Goal: Task Accomplishment & Management: Manage account settings

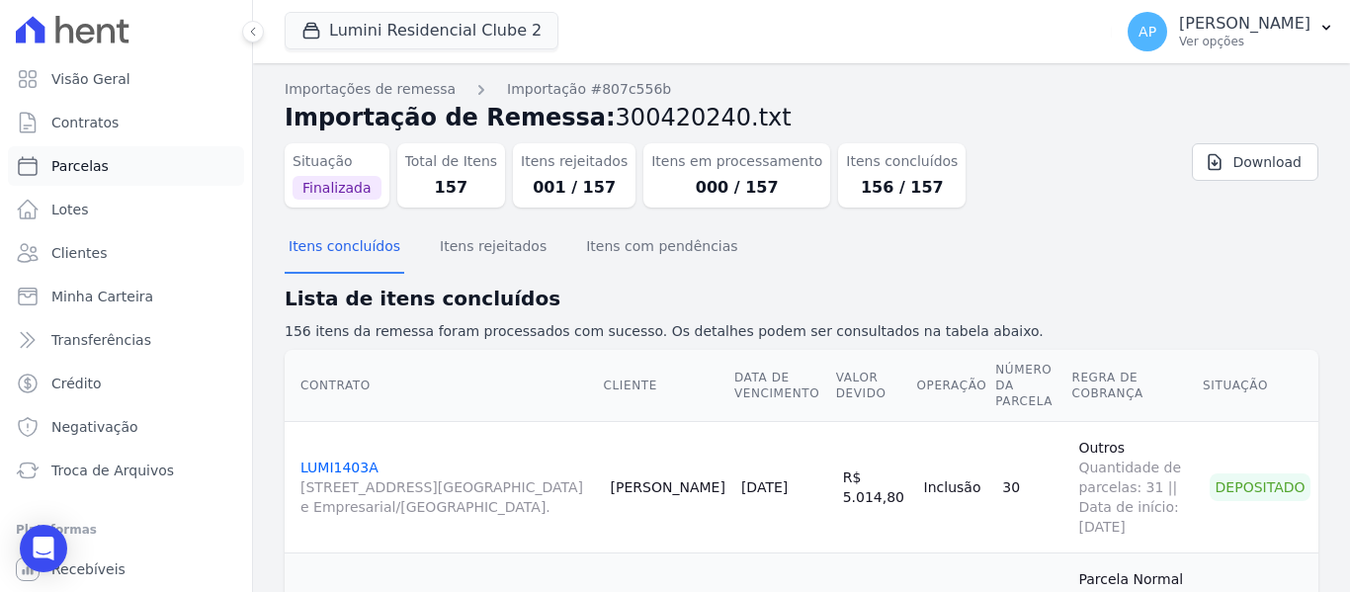
click at [89, 151] on link "Parcelas" at bounding box center [126, 166] width 236 height 40
select select
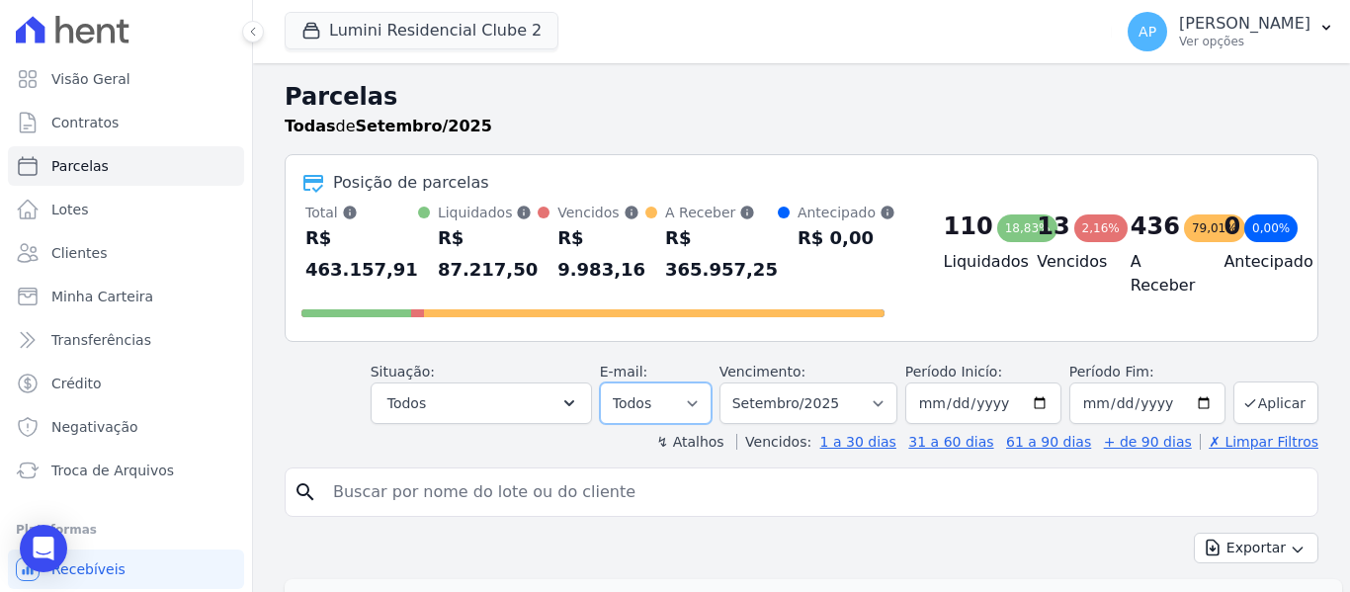
click at [674, 390] on select "Todos Lido Não-lido" at bounding box center [656, 403] width 112 height 42
click at [795, 403] on select "Filtrar por período ──────── Todos os meses Março/2024 Abril/2024 Maio/2024 Jun…" at bounding box center [808, 403] width 178 height 42
select select "08/2025"
click at [732, 382] on select "Filtrar por período ──────── Todos os meses Março/2024 Abril/2024 Maio/2024 Jun…" at bounding box center [808, 403] width 178 height 42
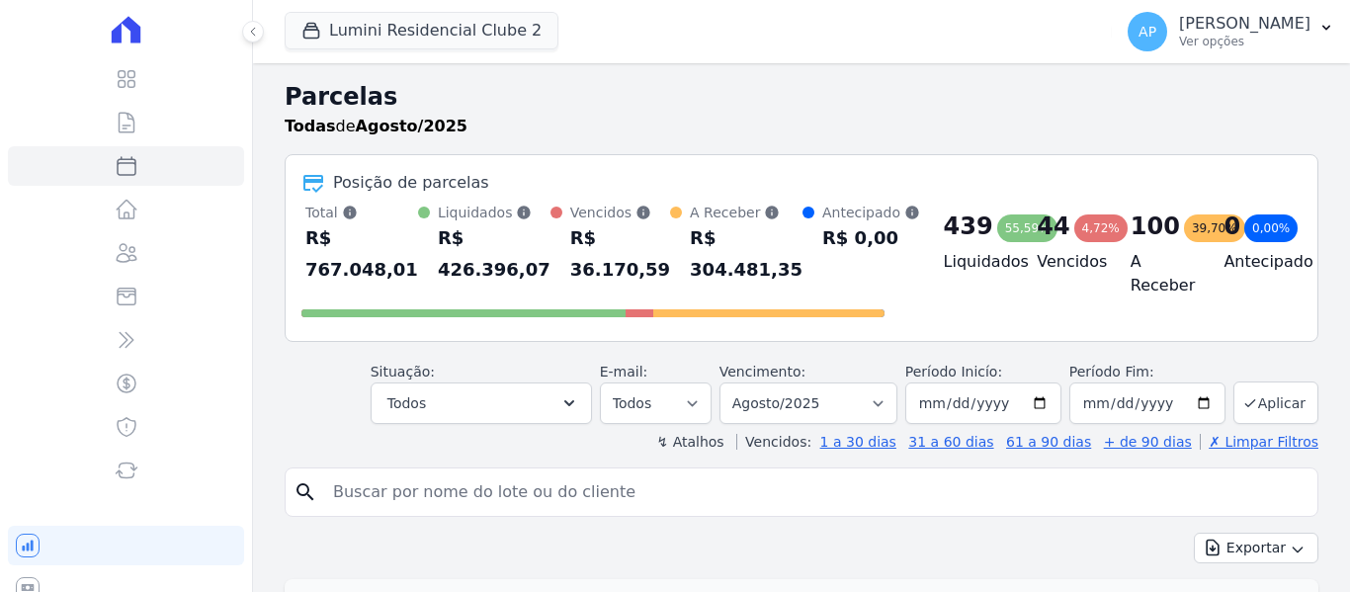
select select
click at [485, 495] on label "Agendado" at bounding box center [452, 487] width 66 height 15
click at [411, 495] on input "Agendado" at bounding box center [403, 487] width 15 height 15
checkbox input "false"
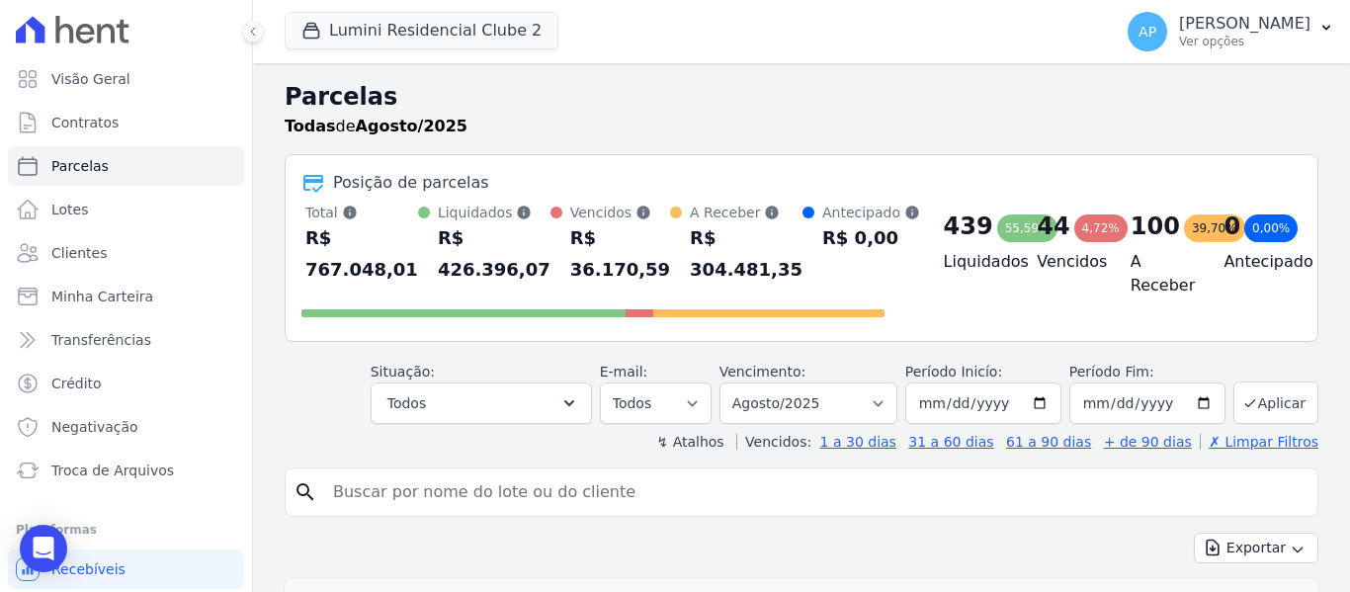
click at [433, 491] on input "search" at bounding box center [815, 492] width 988 height 40
paste input "812A"
type input "812A"
select select
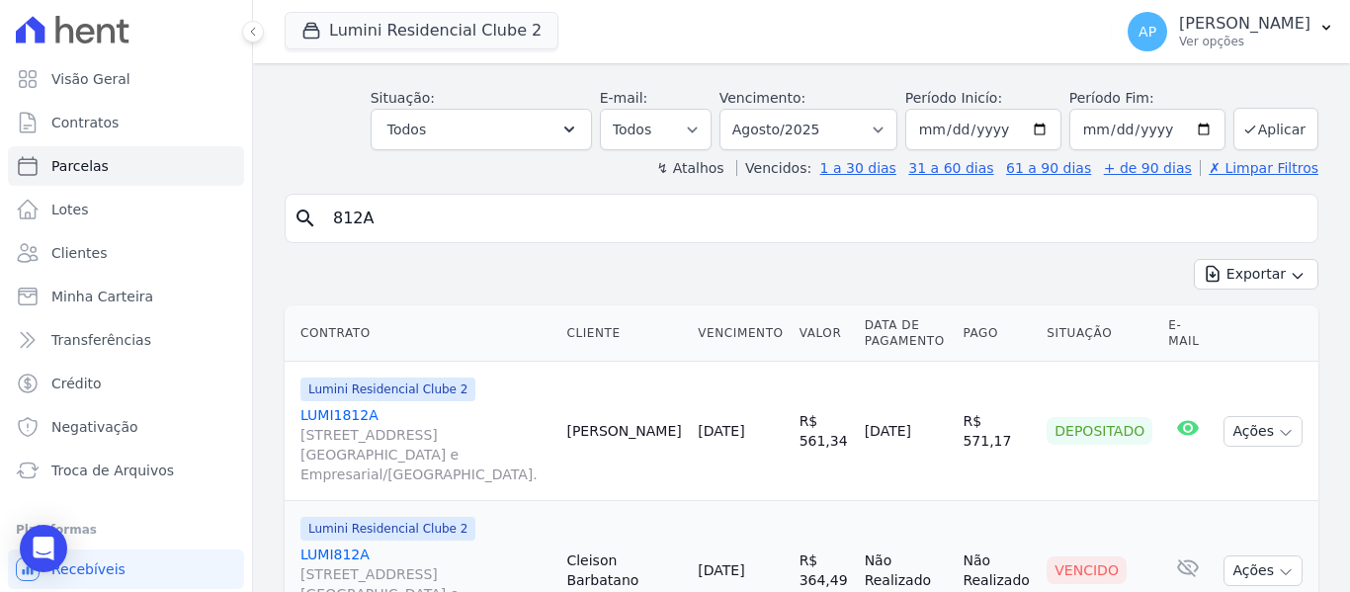
scroll to position [183, 0]
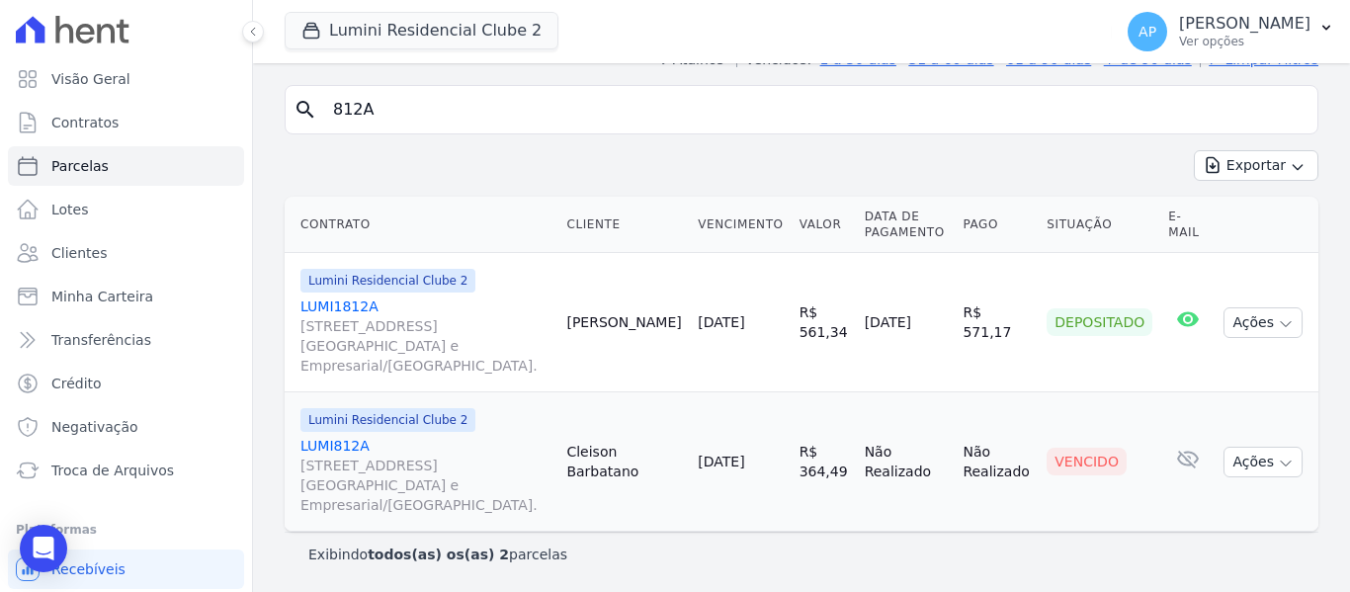
click at [362, 471] on span "[STREET_ADDRESS][GEOGRAPHIC_DATA] e Empresarial/[GEOGRAPHIC_DATA]." at bounding box center [425, 485] width 250 height 59
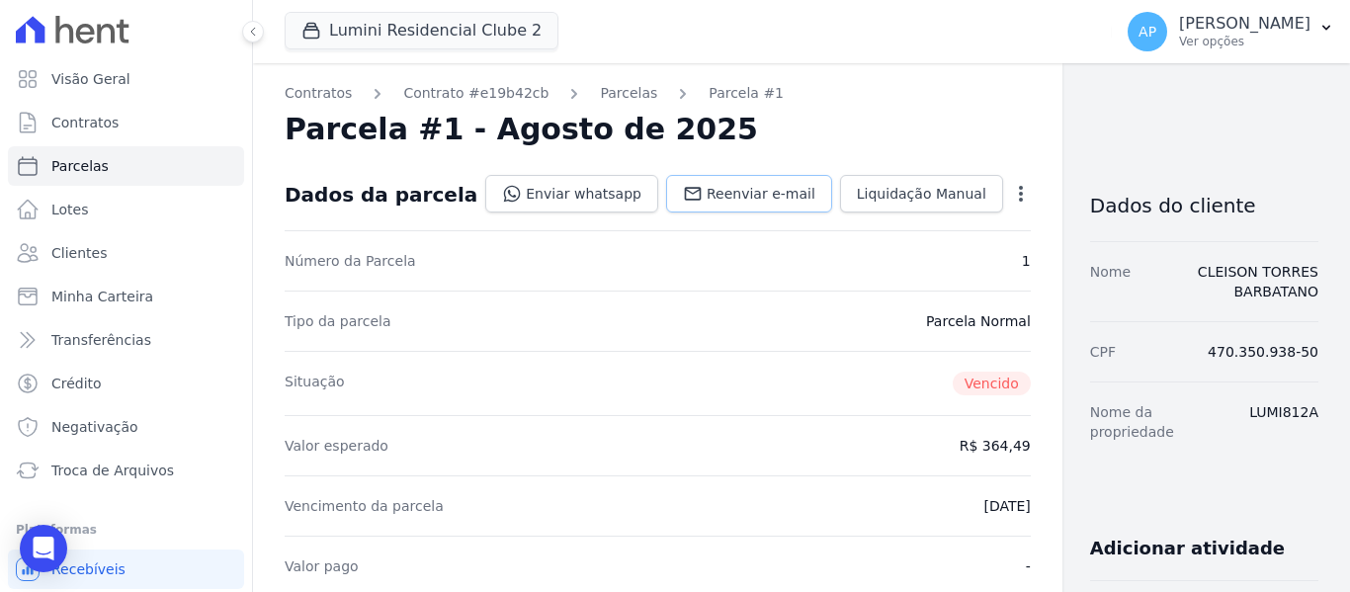
click at [724, 195] on span "Reenviar e-mail" at bounding box center [761, 194] width 109 height 20
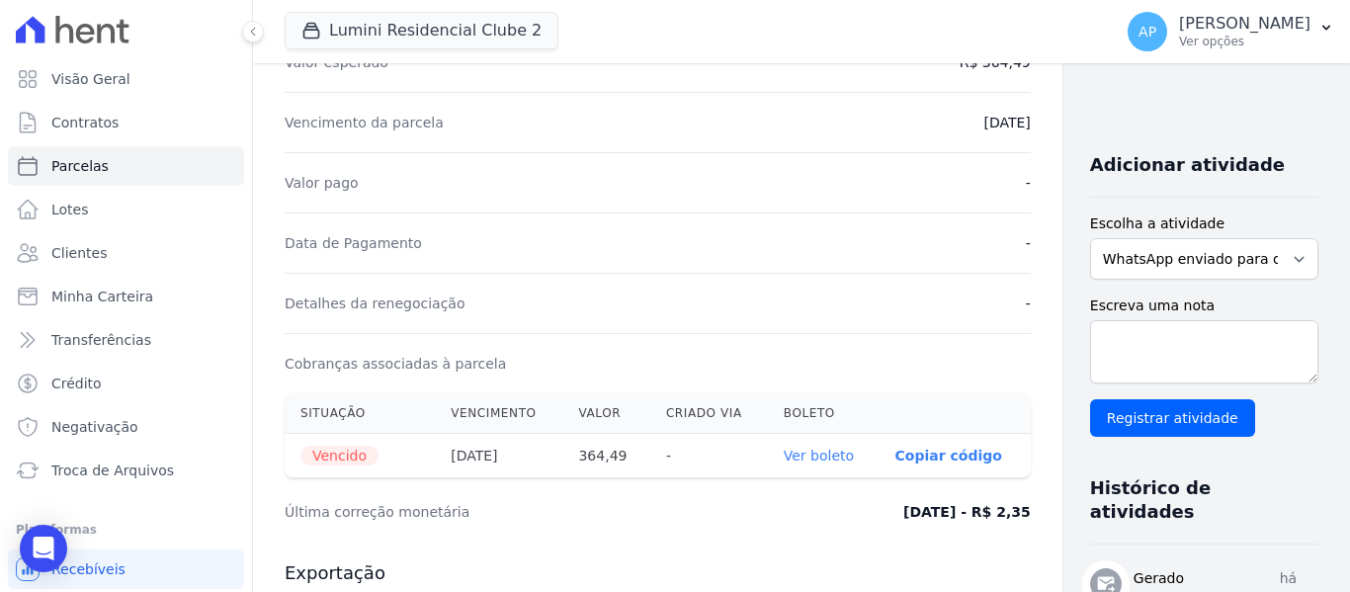
scroll to position [395, 0]
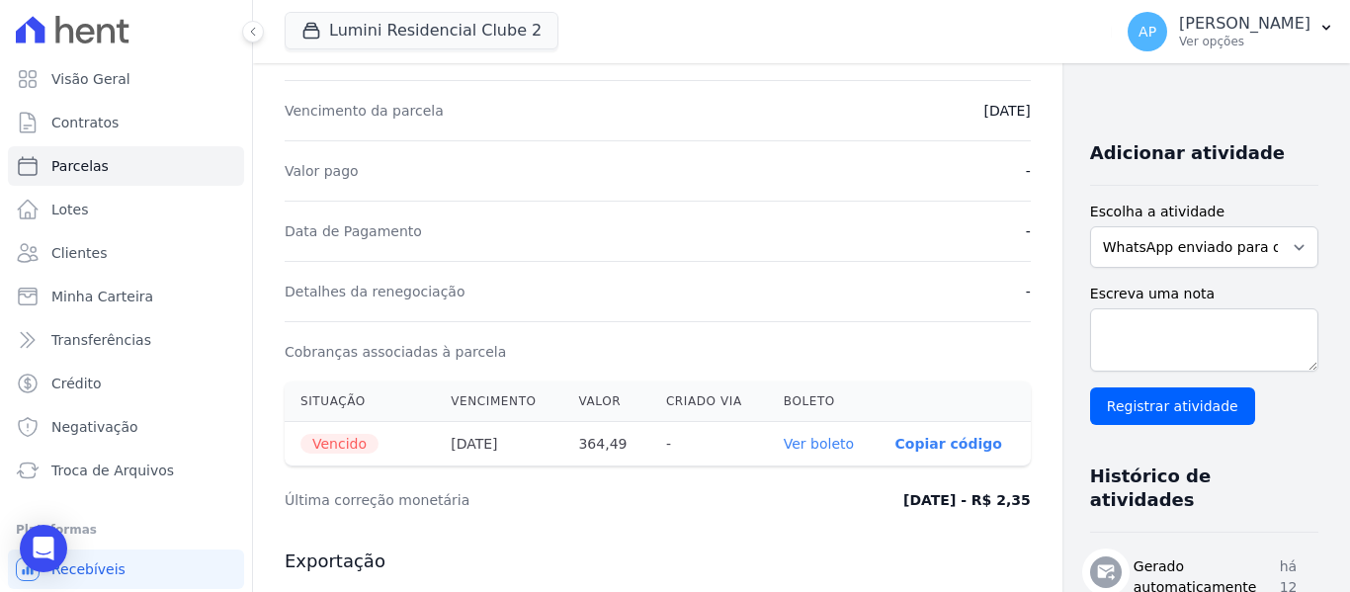
click at [784, 445] on link "Ver boleto" at bounding box center [819, 444] width 70 height 16
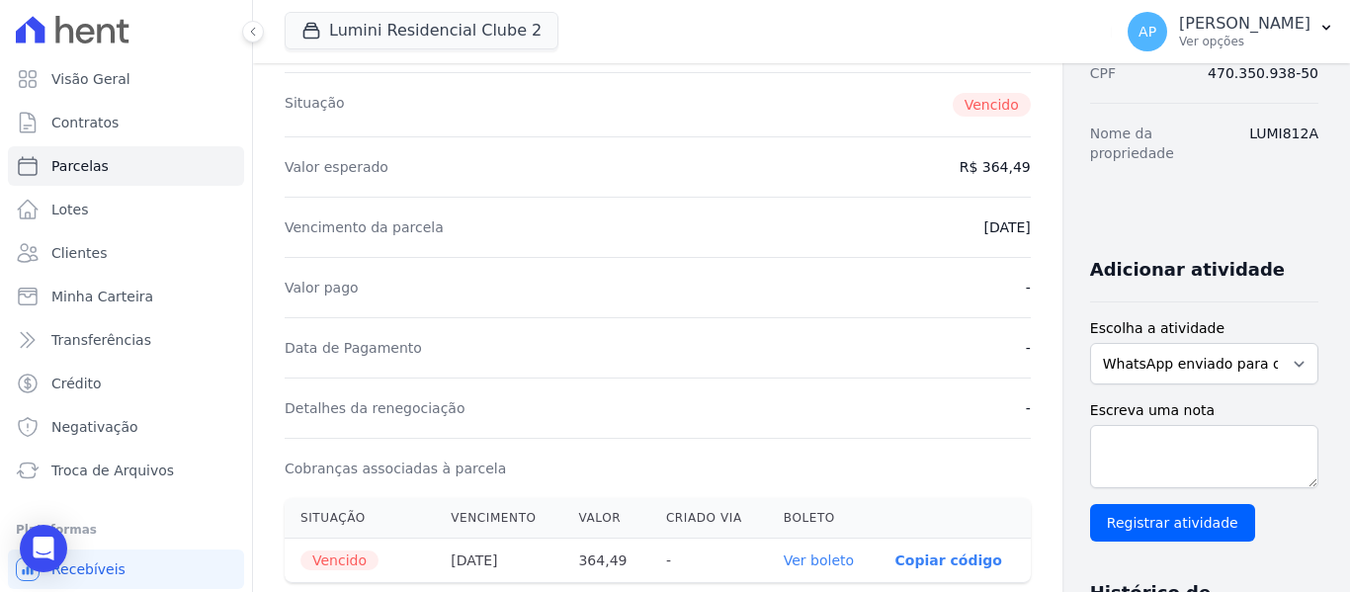
scroll to position [0, 0]
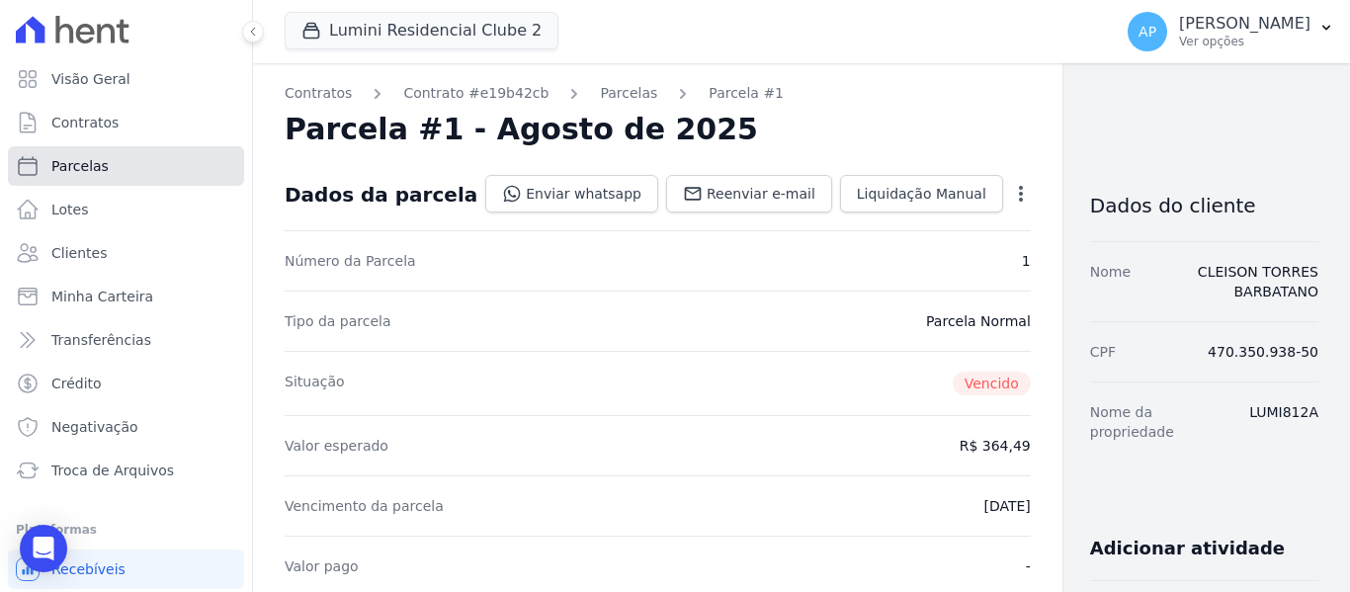
click at [112, 154] on link "Parcelas" at bounding box center [126, 166] width 236 height 40
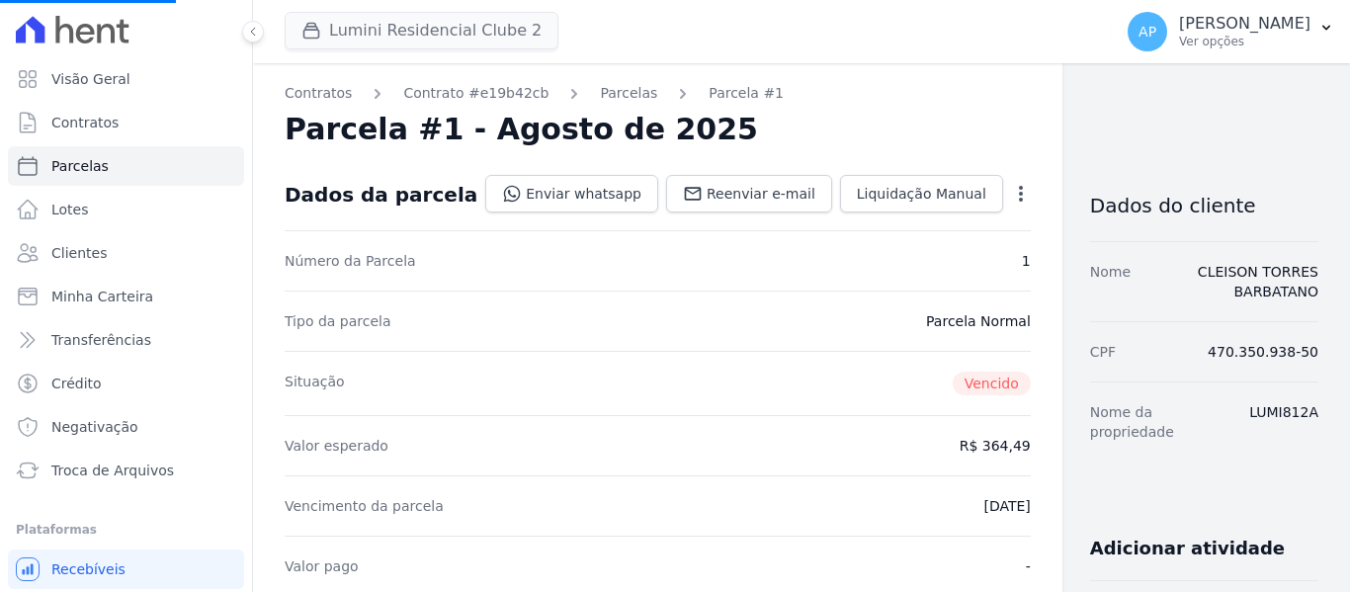
select select
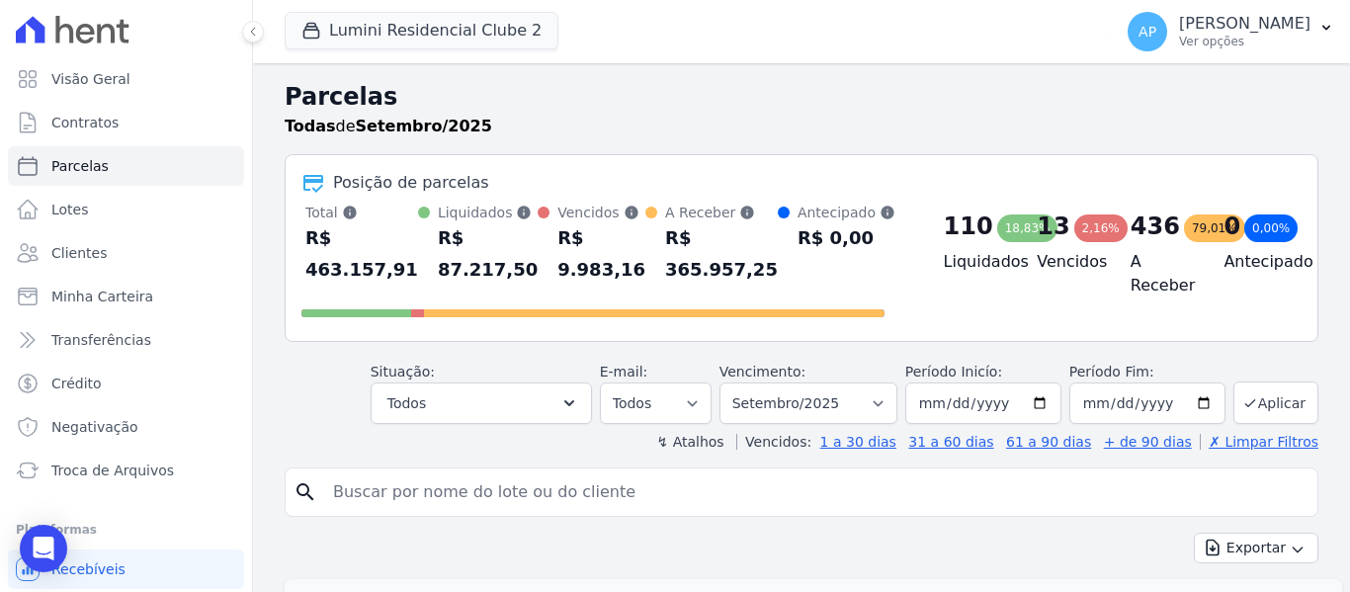
click at [600, 490] on input "search" at bounding box center [815, 492] width 988 height 40
paste input "812A"
type input "812A"
select select
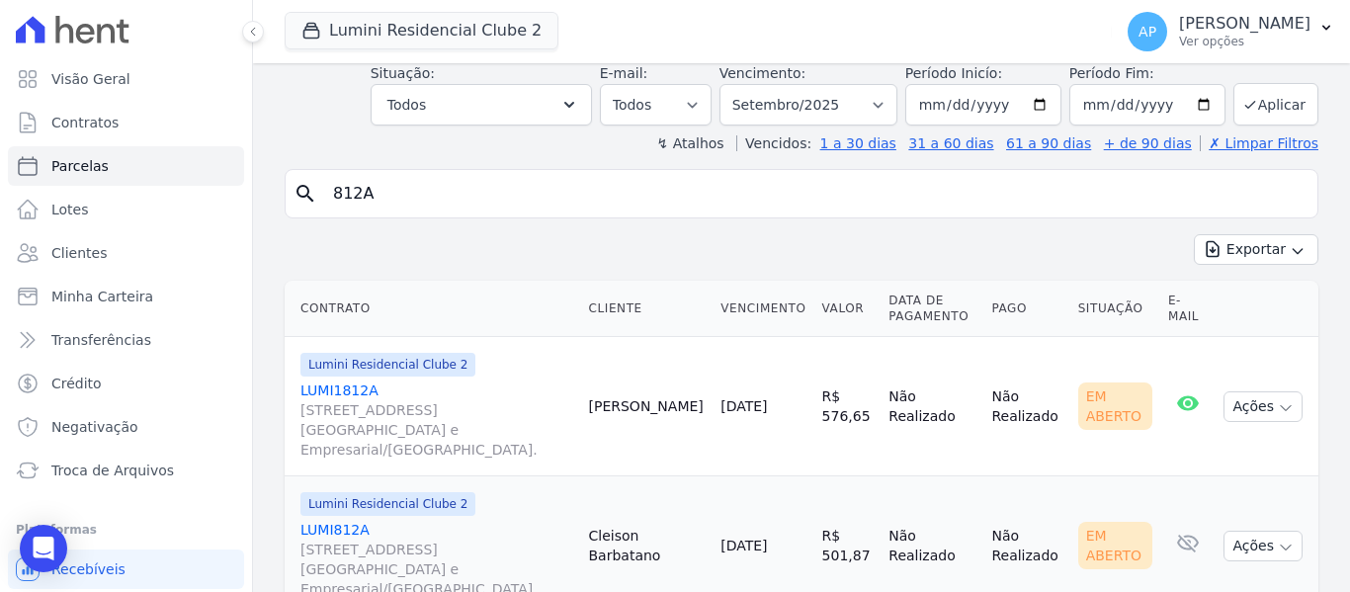
scroll to position [143, 0]
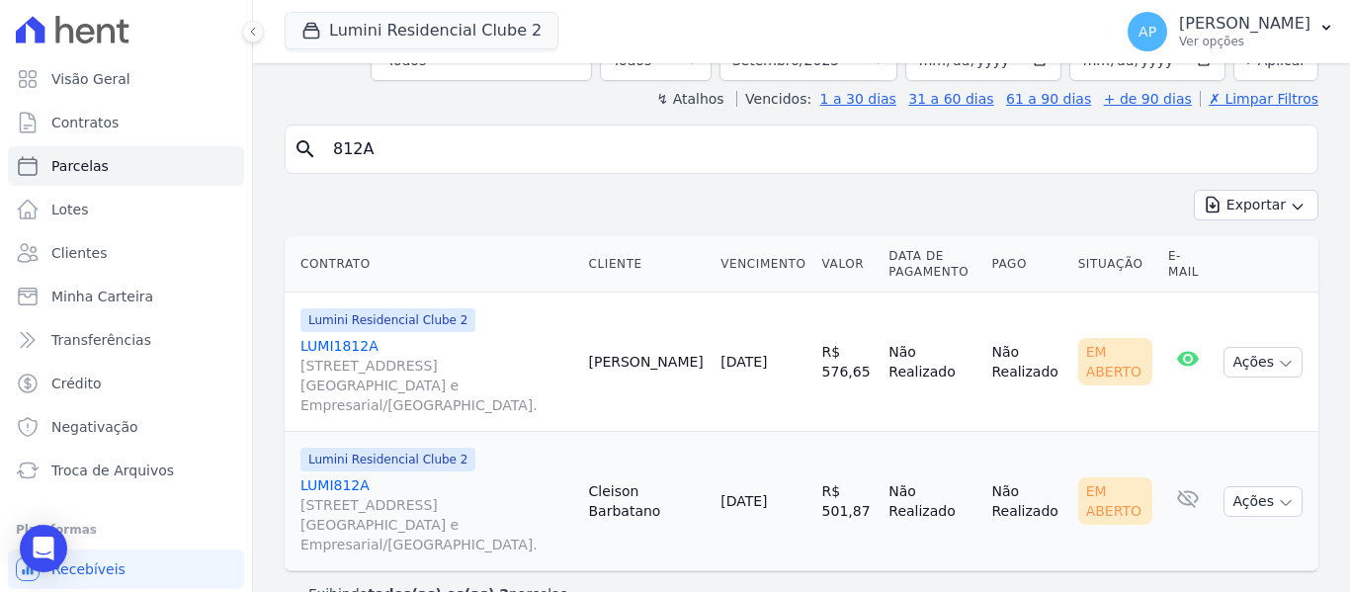
click at [378, 495] on span "[STREET_ADDRESS][GEOGRAPHIC_DATA] e Empresarial/[GEOGRAPHIC_DATA]." at bounding box center [436, 524] width 273 height 59
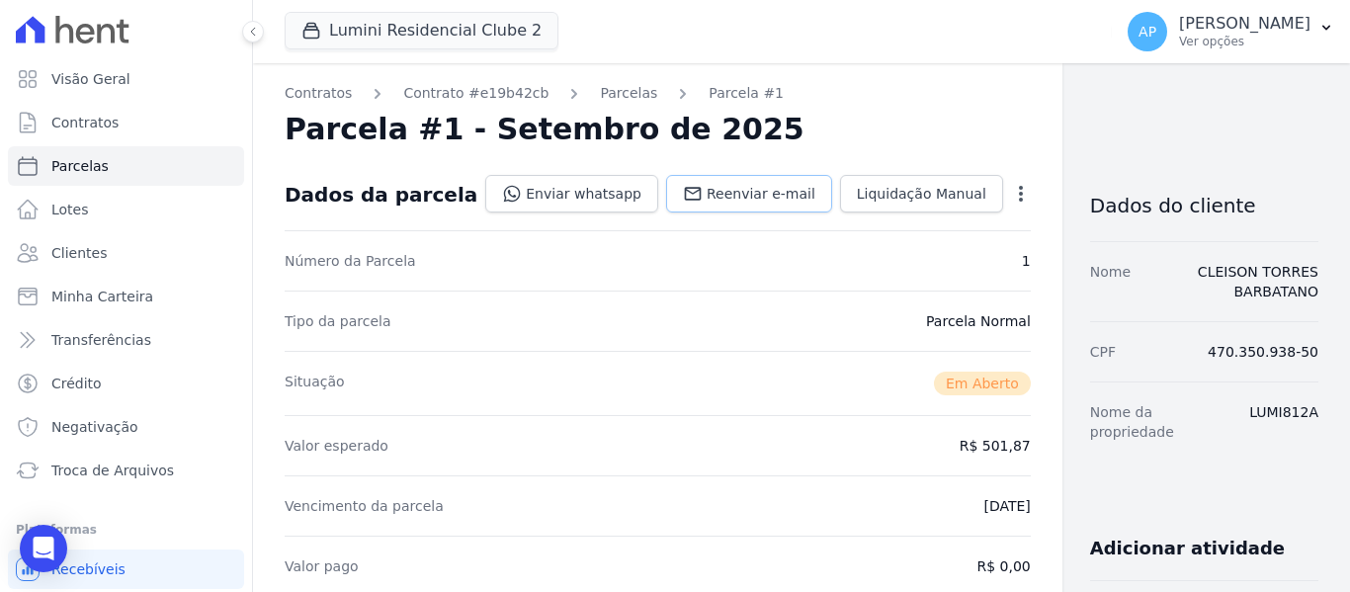
click at [712, 196] on span "Reenviar e-mail" at bounding box center [761, 194] width 109 height 20
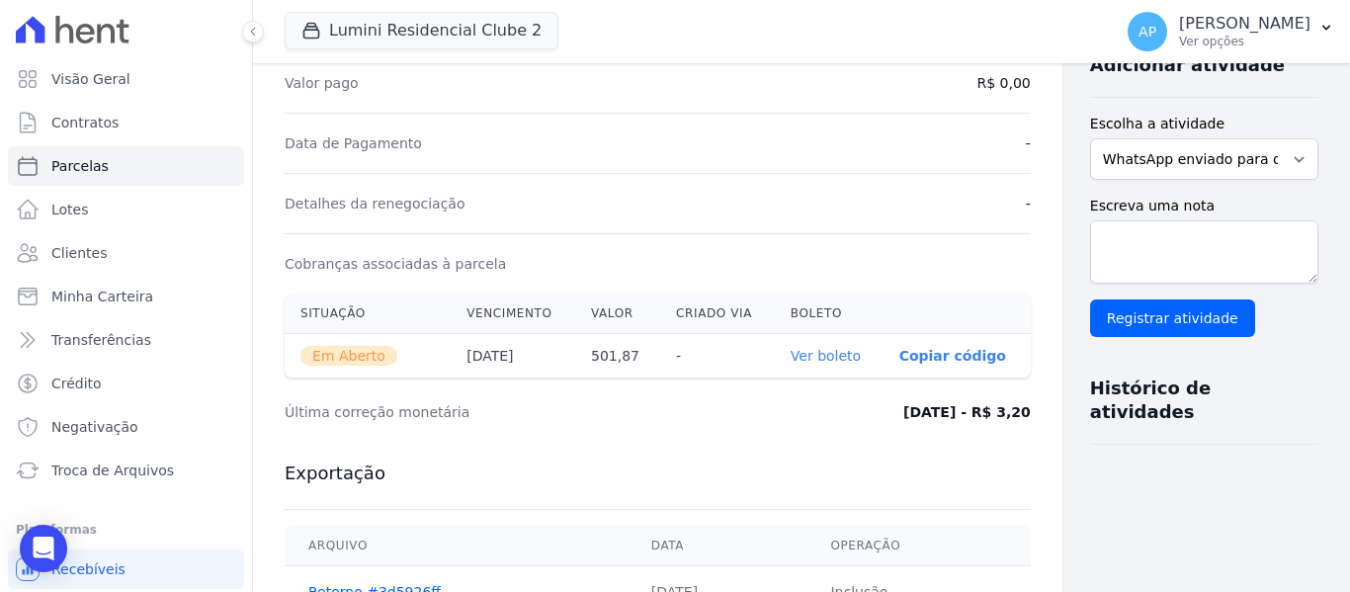
scroll to position [593, 0]
